Goal: Transaction & Acquisition: Purchase product/service

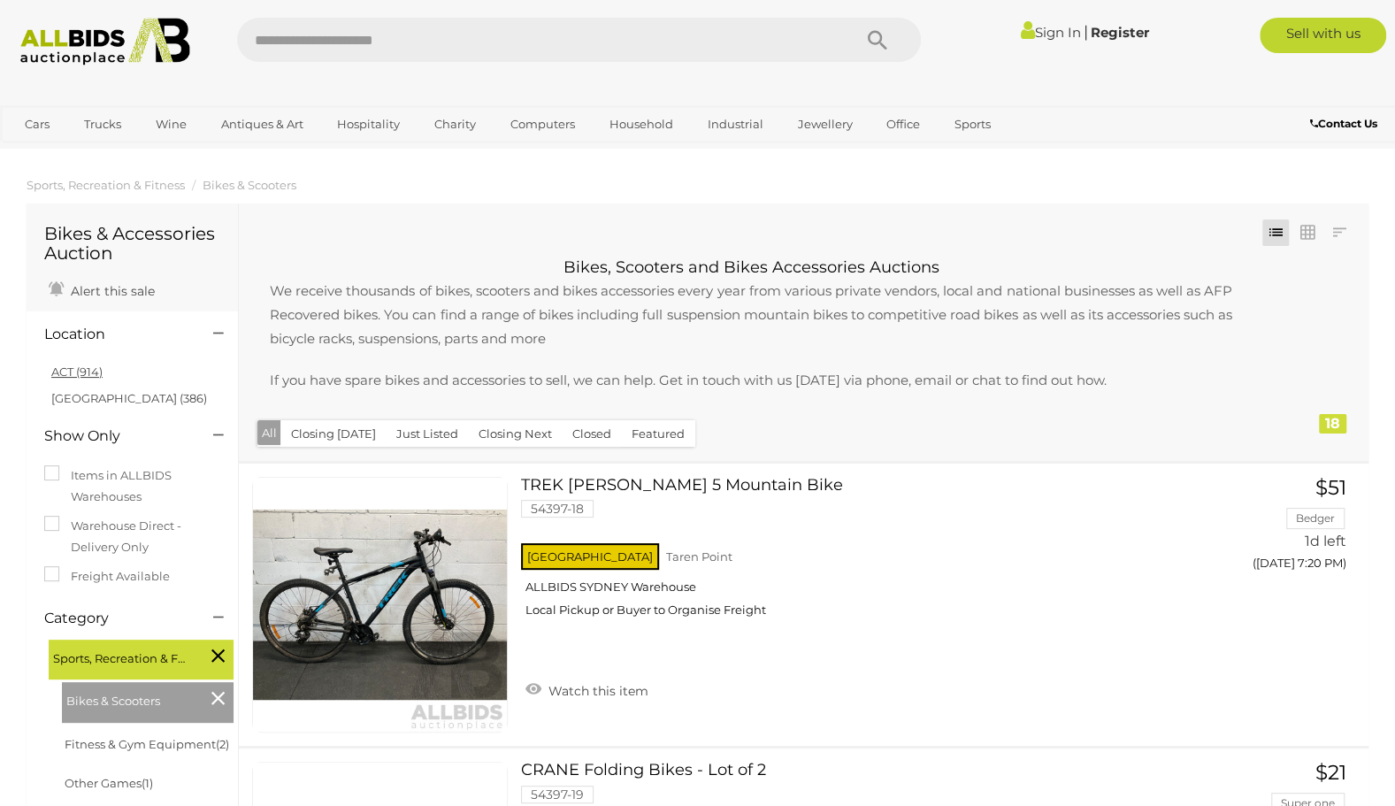
click at [70, 367] on link "ACT (914)" at bounding box center [76, 371] width 51 height 14
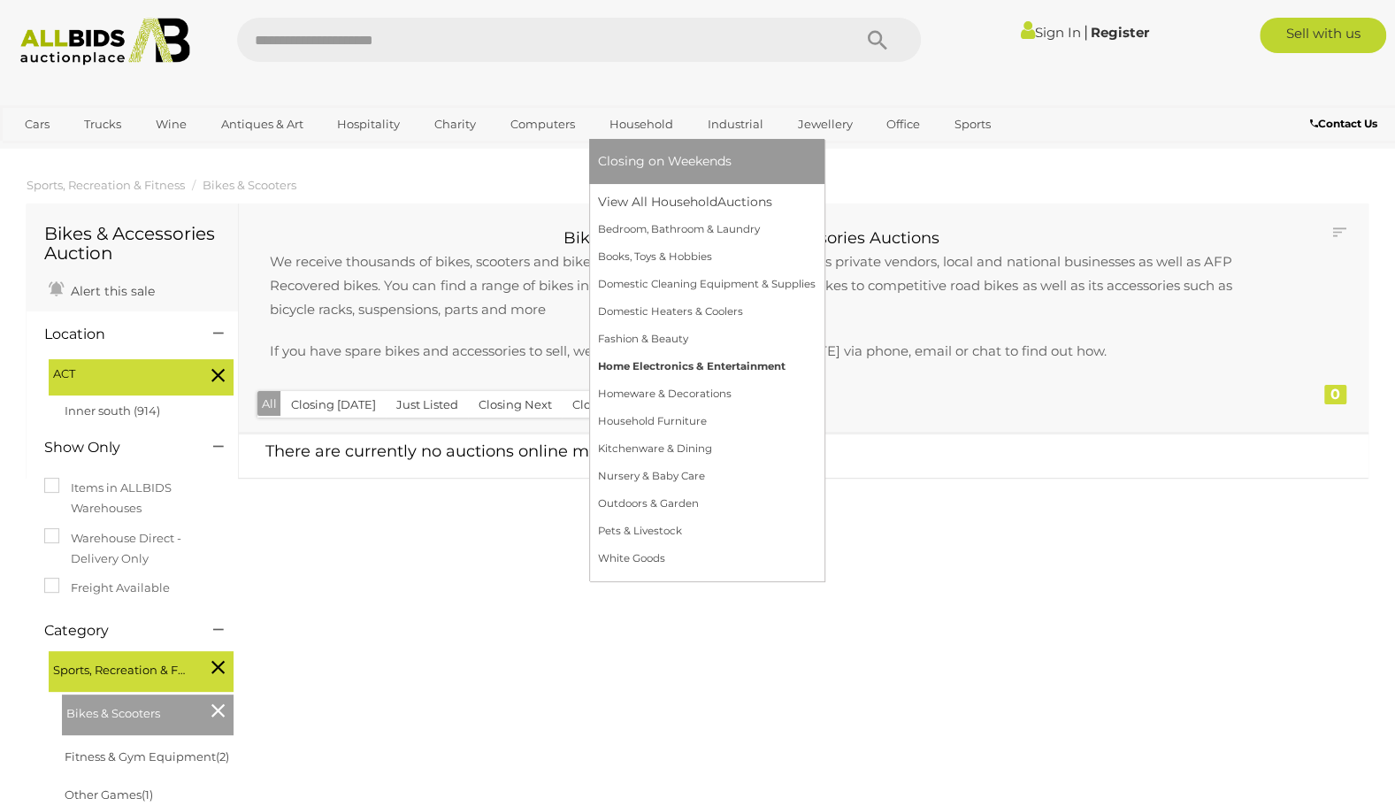
click at [659, 361] on link "Home Electronics & Entertainment" at bounding box center [707, 366] width 218 height 27
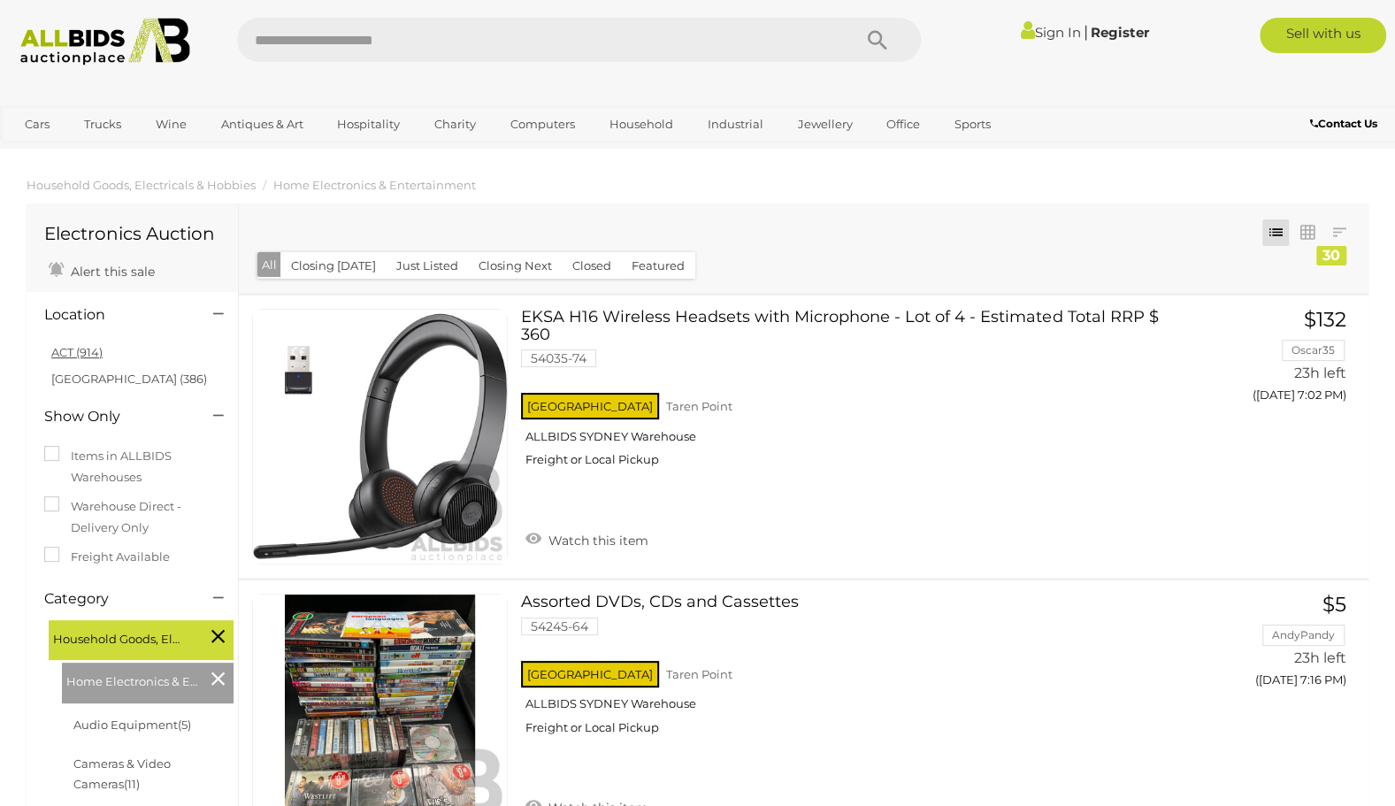
click at [78, 353] on link "ACT (914)" at bounding box center [76, 352] width 51 height 14
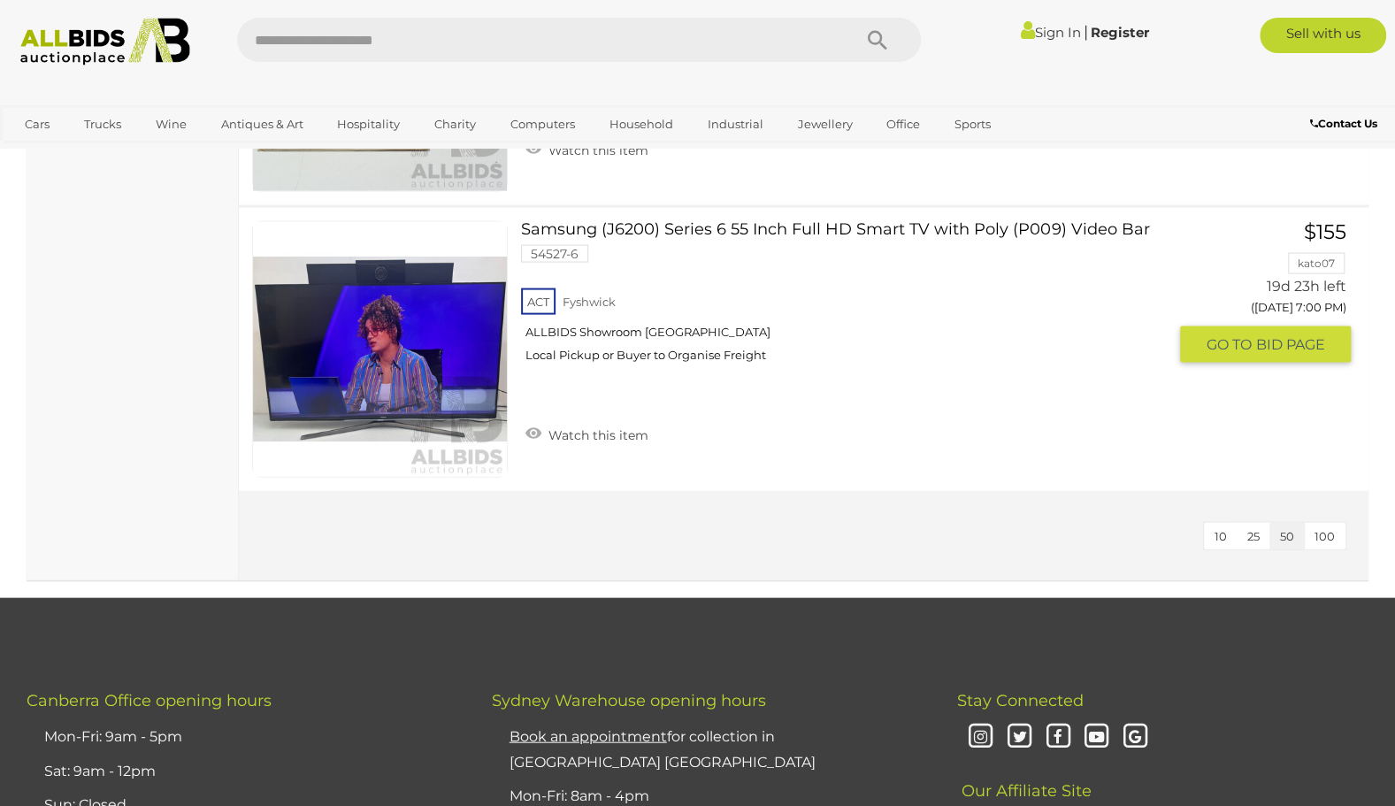
scroll to position [6358, 0]
click at [420, 341] on link at bounding box center [380, 350] width 256 height 256
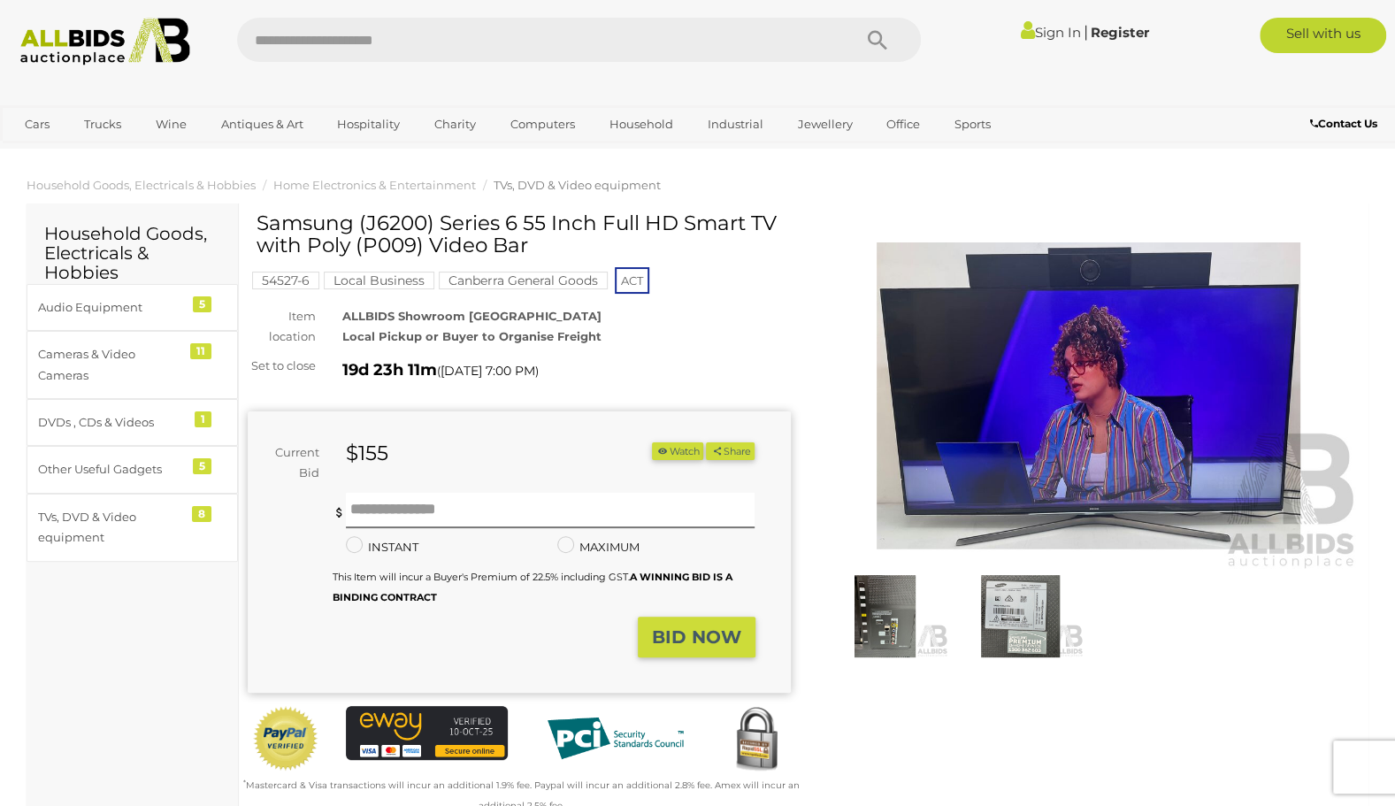
click at [1018, 621] on img at bounding box center [1020, 615] width 127 height 81
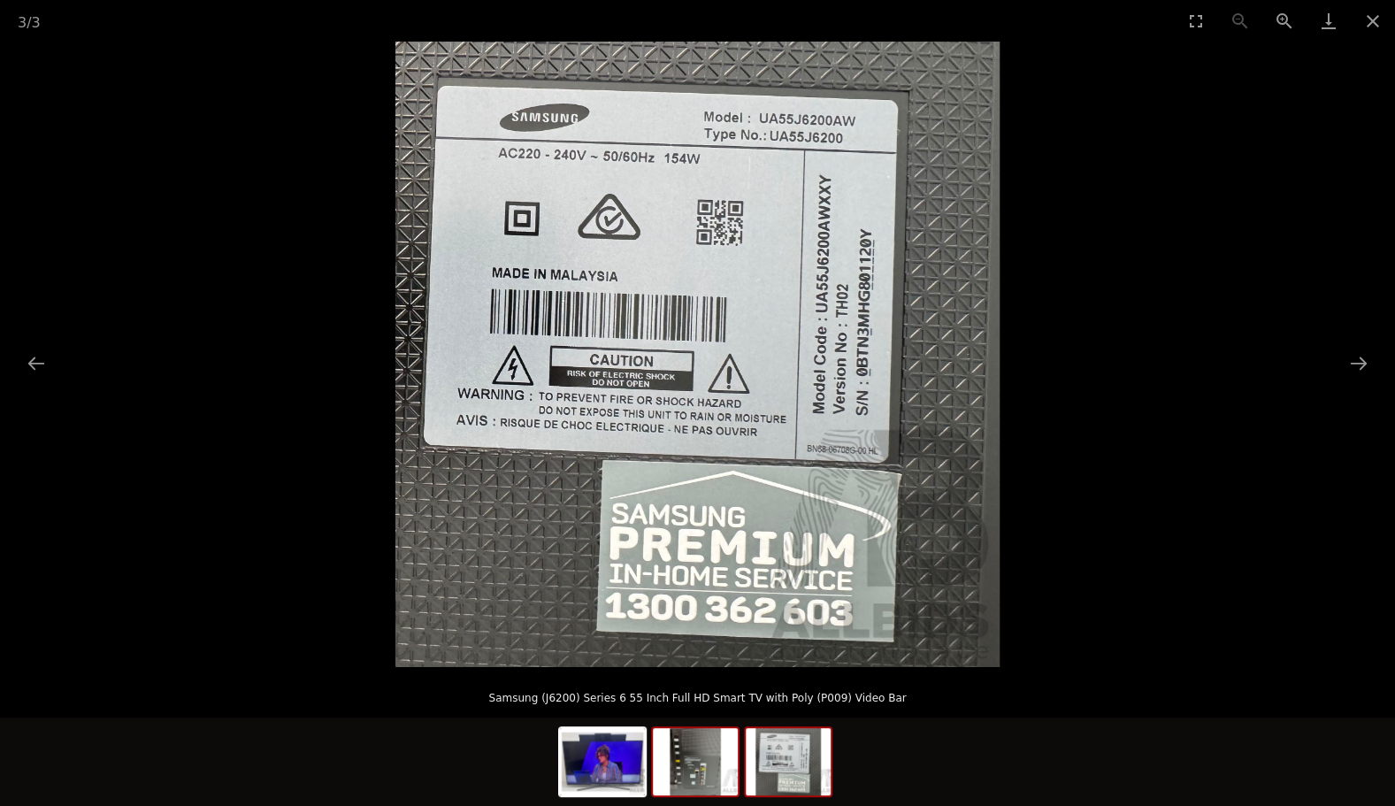
click at [699, 771] on img at bounding box center [695, 761] width 85 height 67
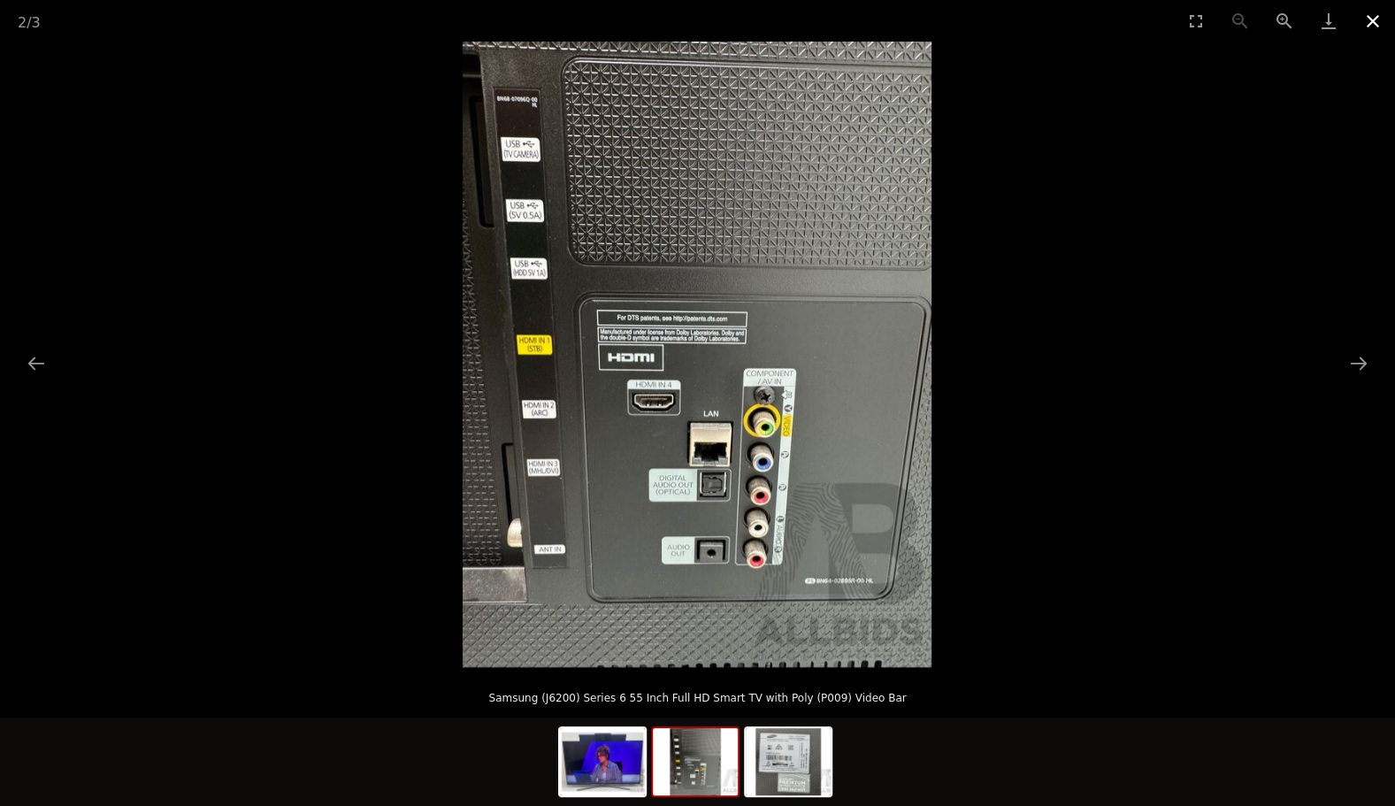
click at [1369, 23] on button "Close gallery" at bounding box center [1373, 21] width 44 height 42
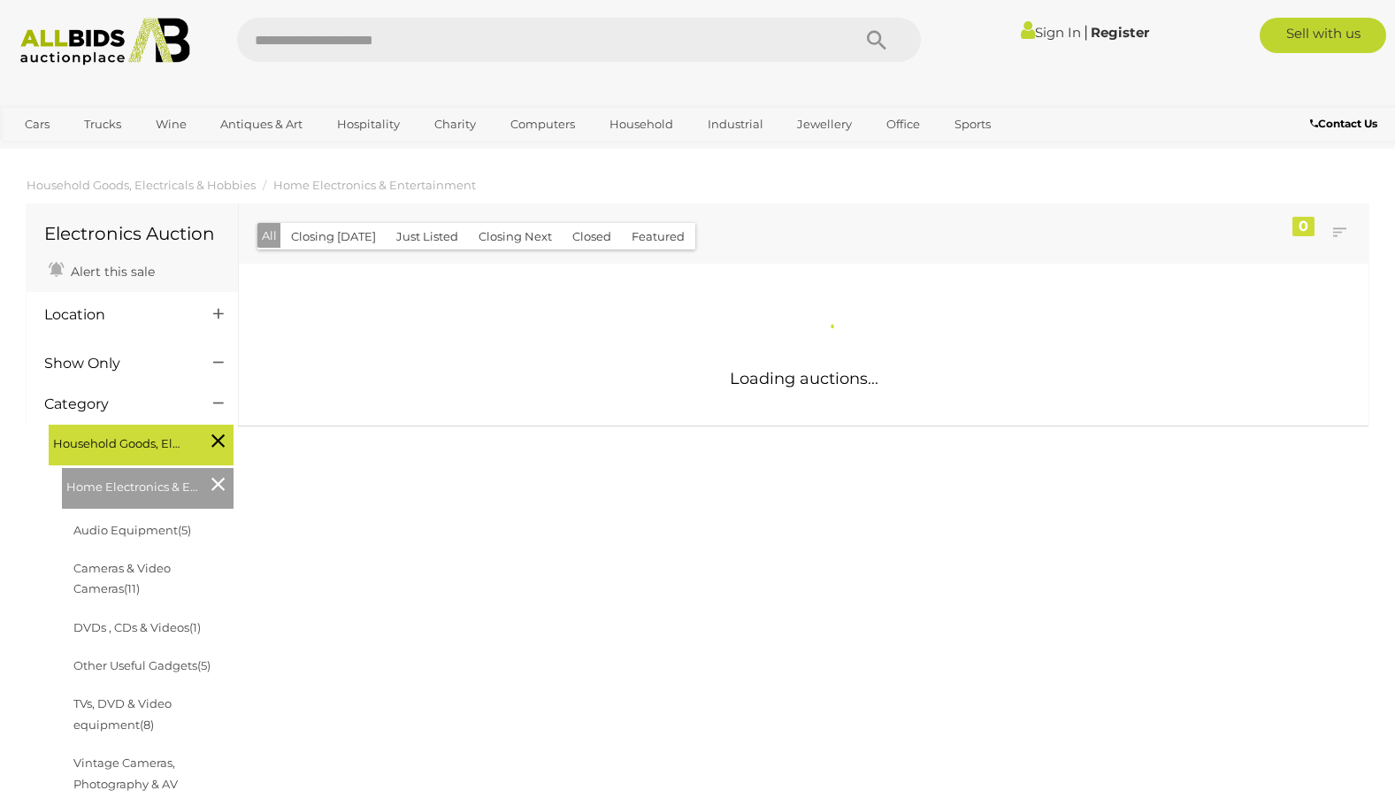
scroll to position [1278, 0]
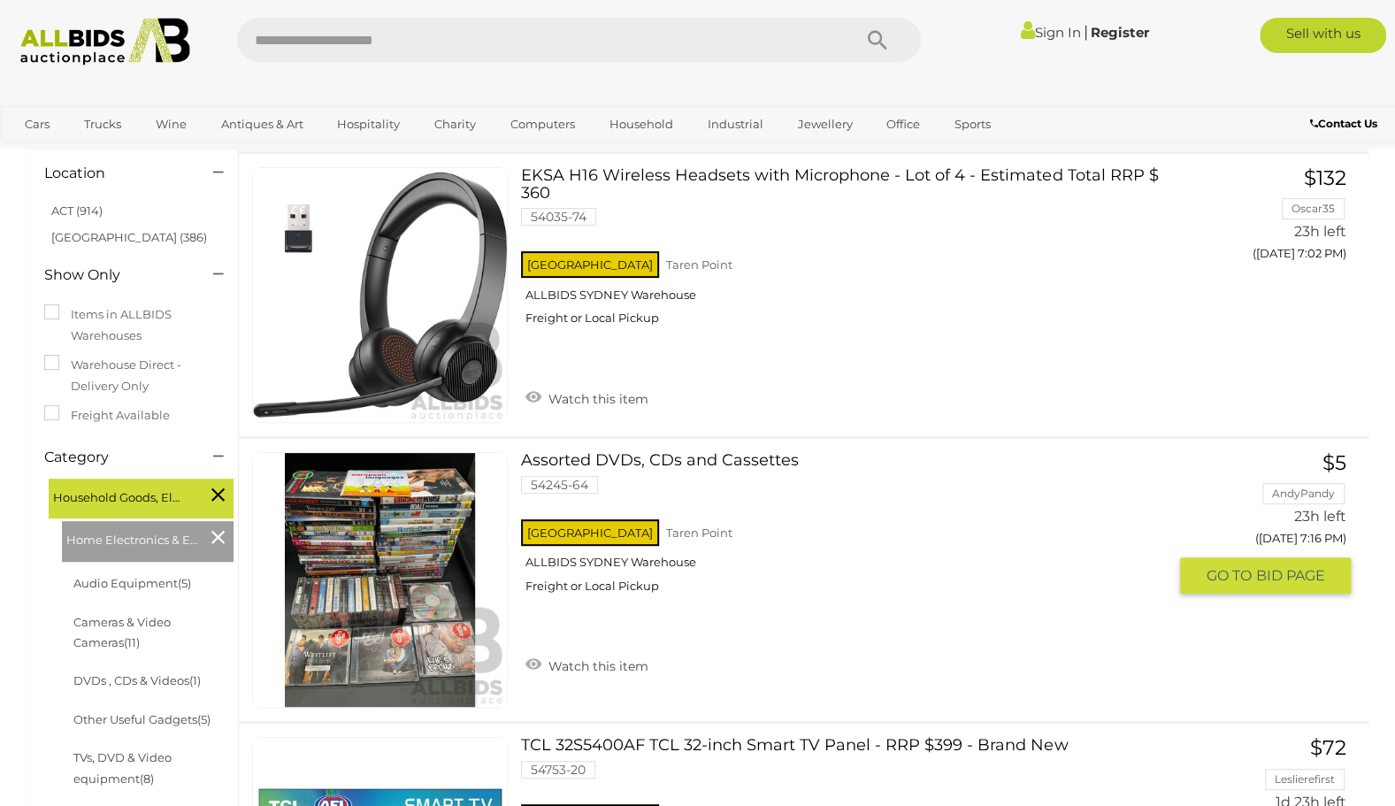
scroll to position [140, 0]
